Goal: Obtain resource: Download file/media

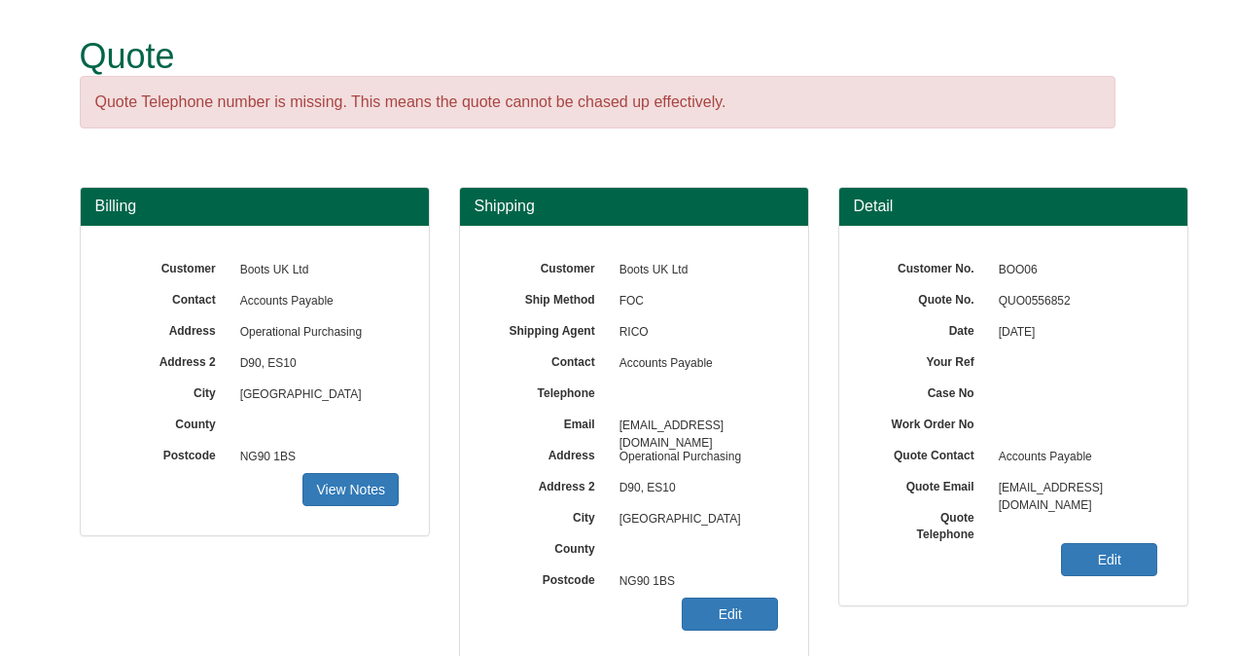
scroll to position [288, 0]
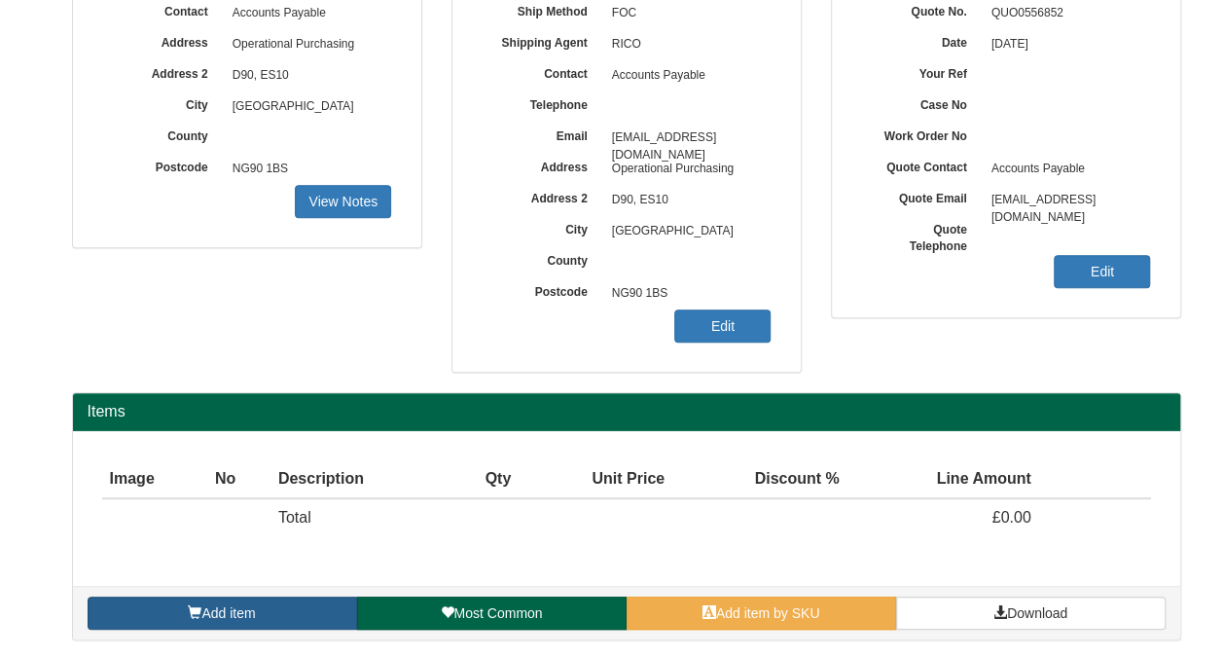
click at [286, 609] on link "Add item" at bounding box center [222, 612] width 269 height 33
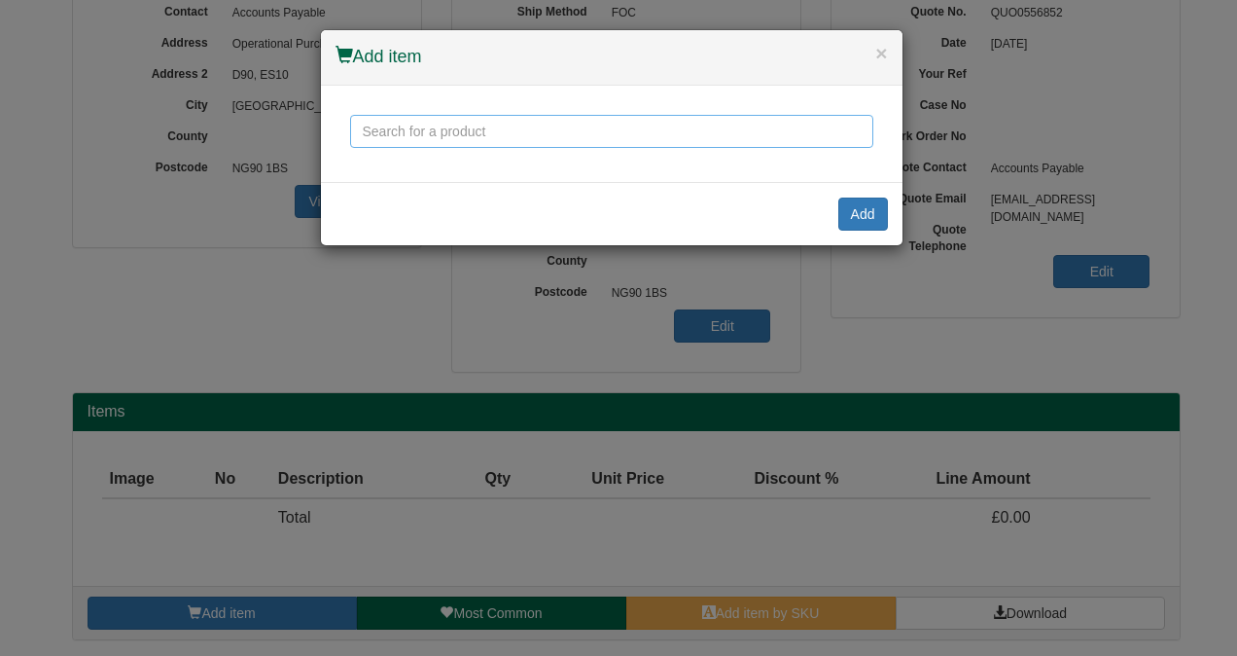
click at [496, 138] on input "text" at bounding box center [611, 131] width 523 height 33
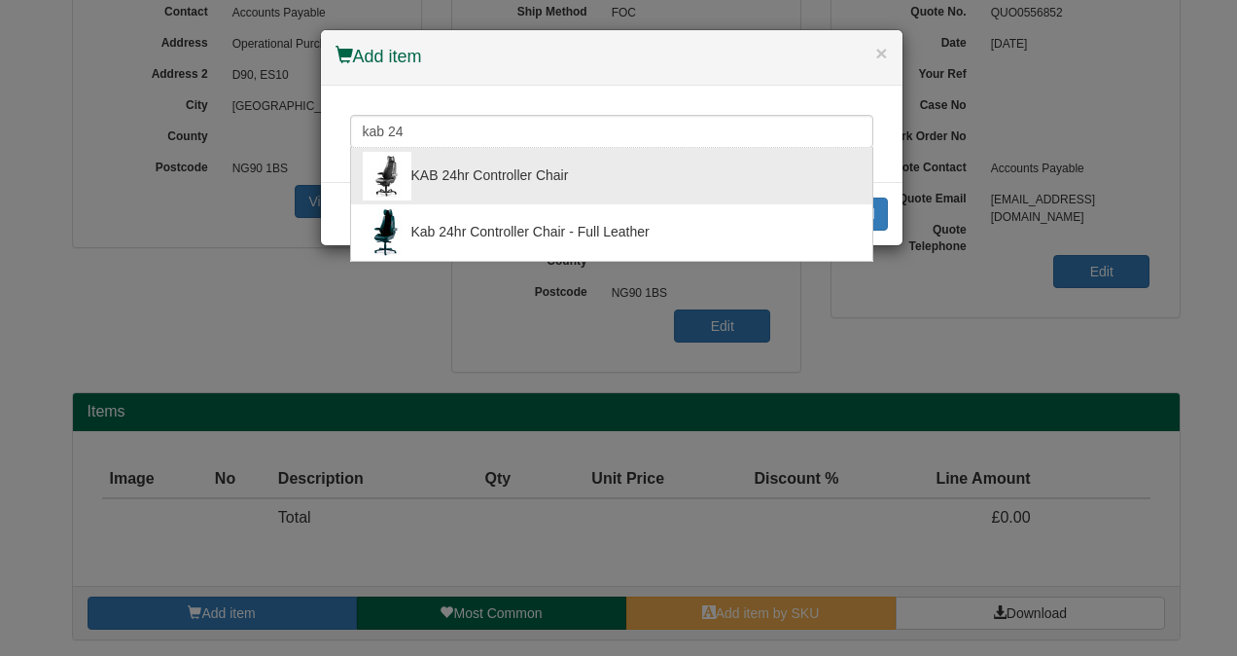
click at [533, 169] on div "KAB 24hr Controller Chair" at bounding box center [612, 176] width 498 height 49
type input "KAB 24hr Controller Chair"
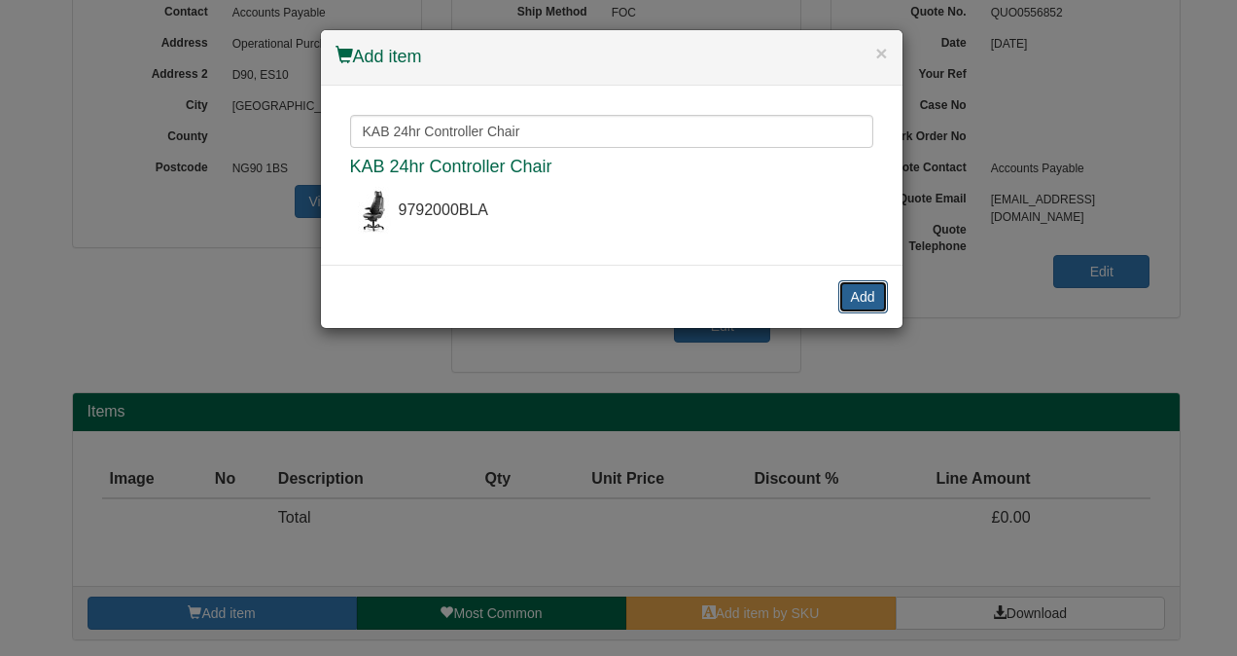
click at [862, 295] on button "Add" at bounding box center [863, 296] width 50 height 33
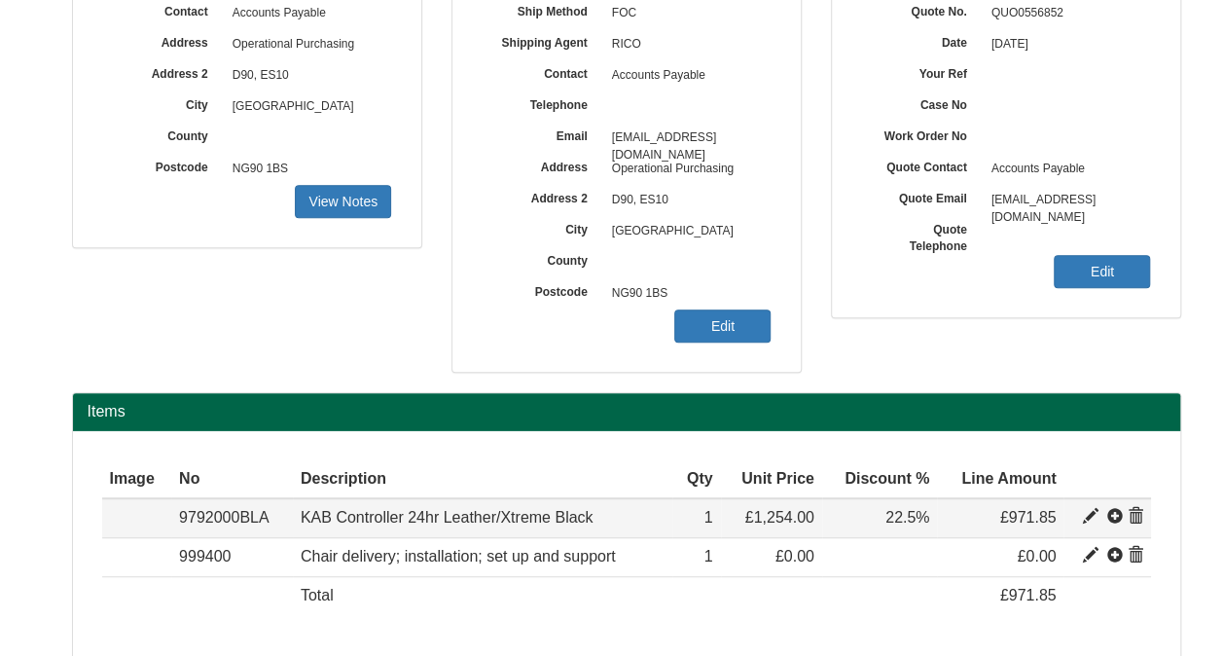
click at [1090, 510] on span at bounding box center [1091, 517] width 16 height 16
type input "KAB Controller 24hr Leather/Xtreme Black"
type input "Leather/Xtreme Black"
type input "696.17"
type input "1254.00"
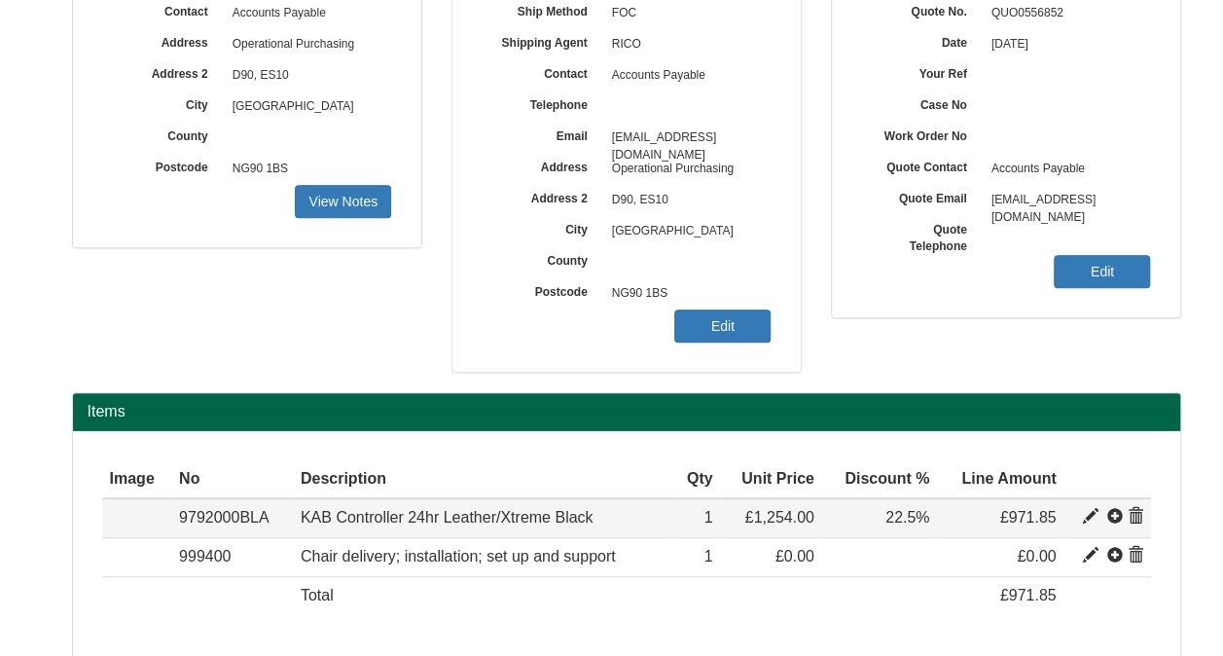
type input "1254.00"
type input "1"
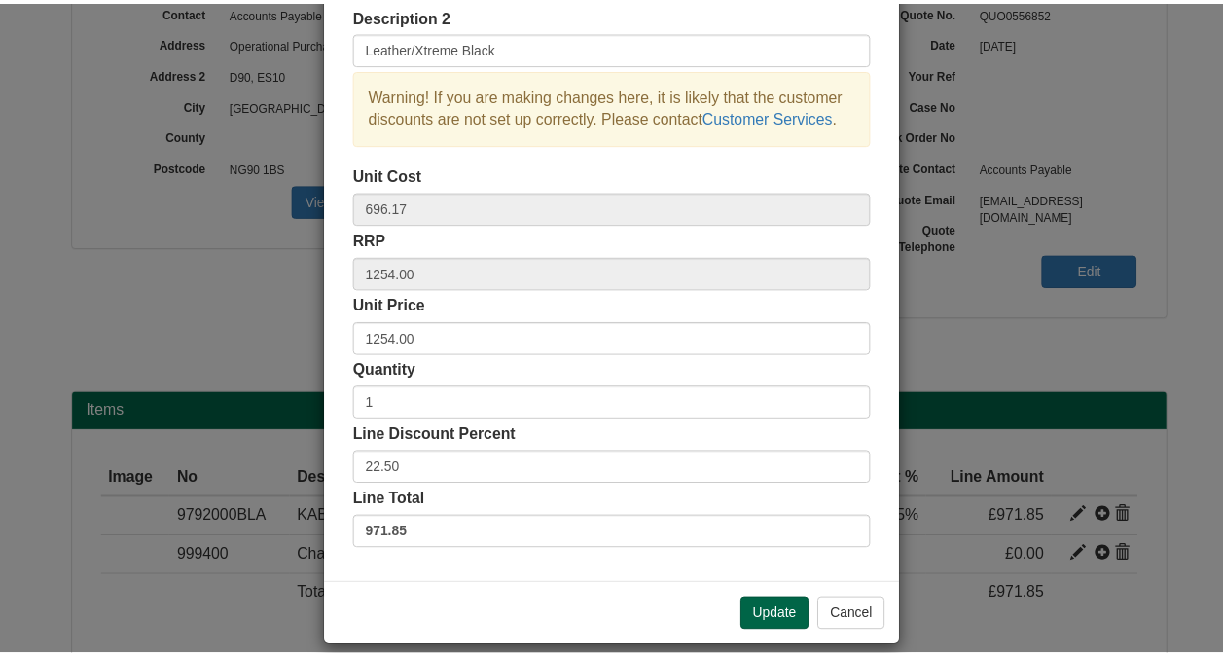
scroll to position [194, 0]
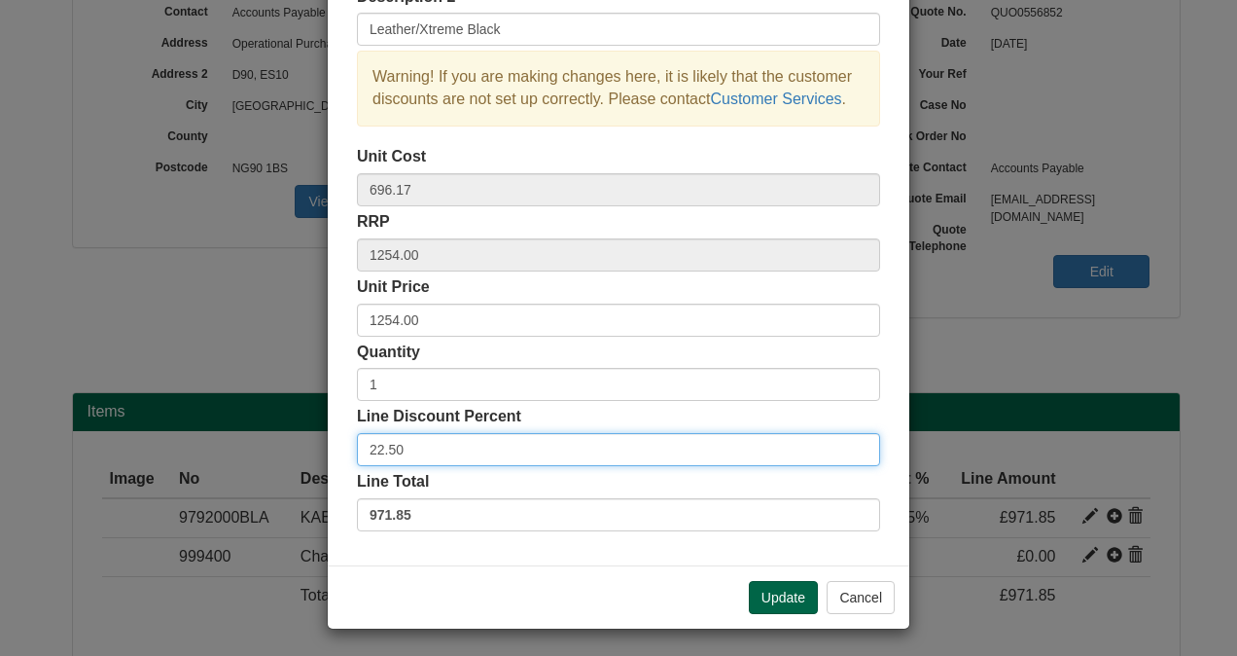
drag, startPoint x: 412, startPoint y: 442, endPoint x: 326, endPoint y: 447, distance: 86.8
click at [328, 447] on div "Description KAB Controller 24hr Leather/Xtreme Black Description 2 Leather/Xtre…" at bounding box center [619, 228] width 582 height 673
type input "10"
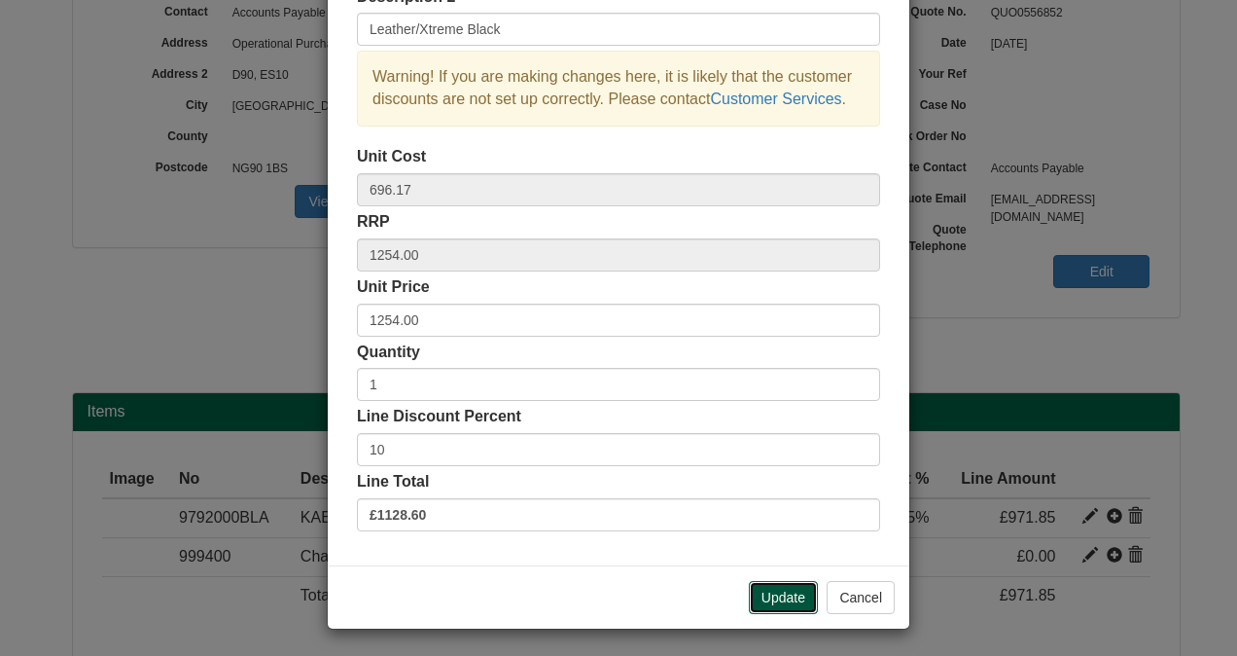
click at [776, 590] on button "Update" at bounding box center [783, 597] width 69 height 33
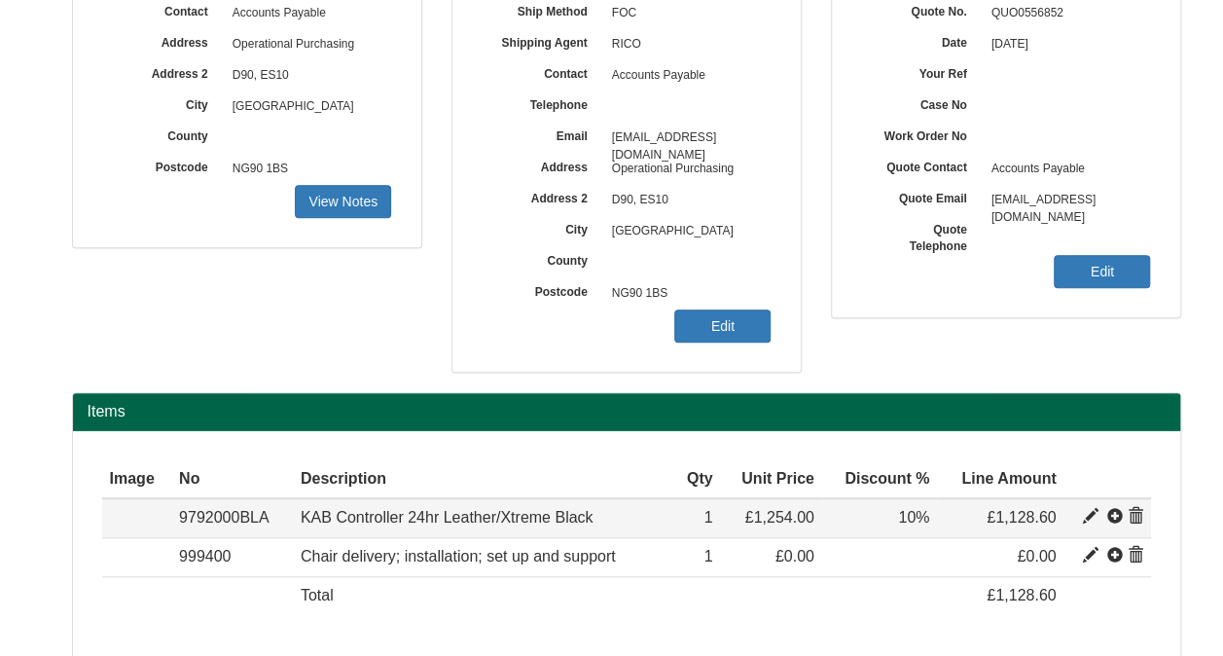
scroll to position [365, 0]
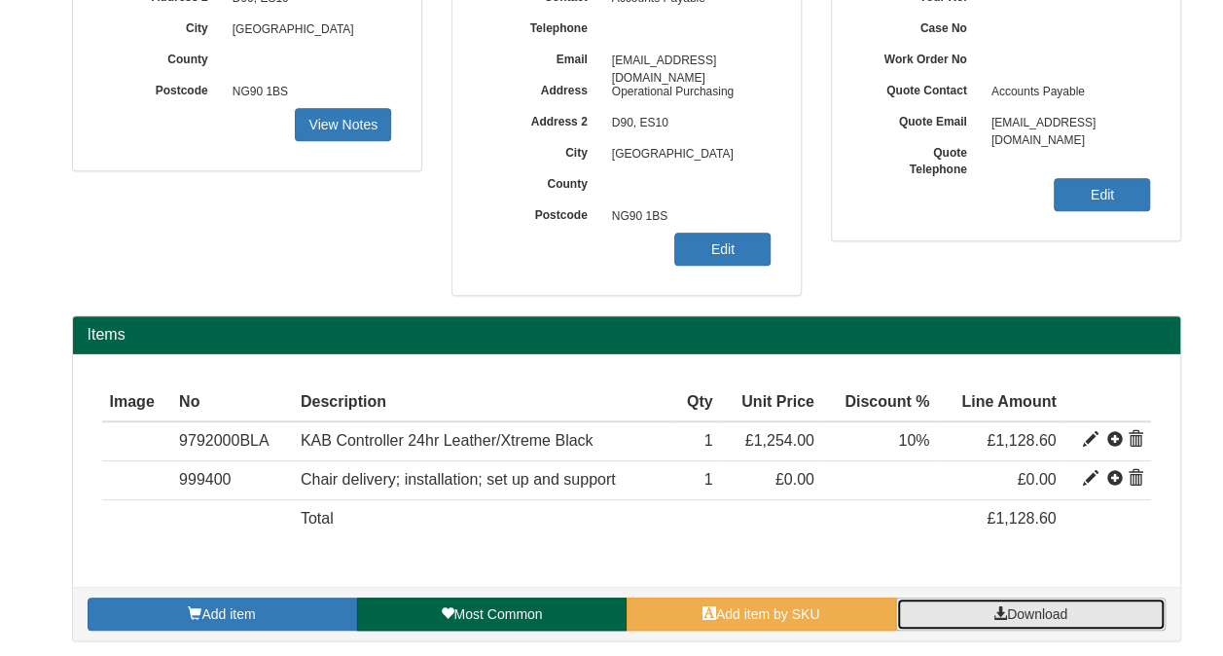
click at [1022, 597] on link "Download" at bounding box center [1030, 613] width 269 height 33
